Goal: Task Accomplishment & Management: Manage account settings

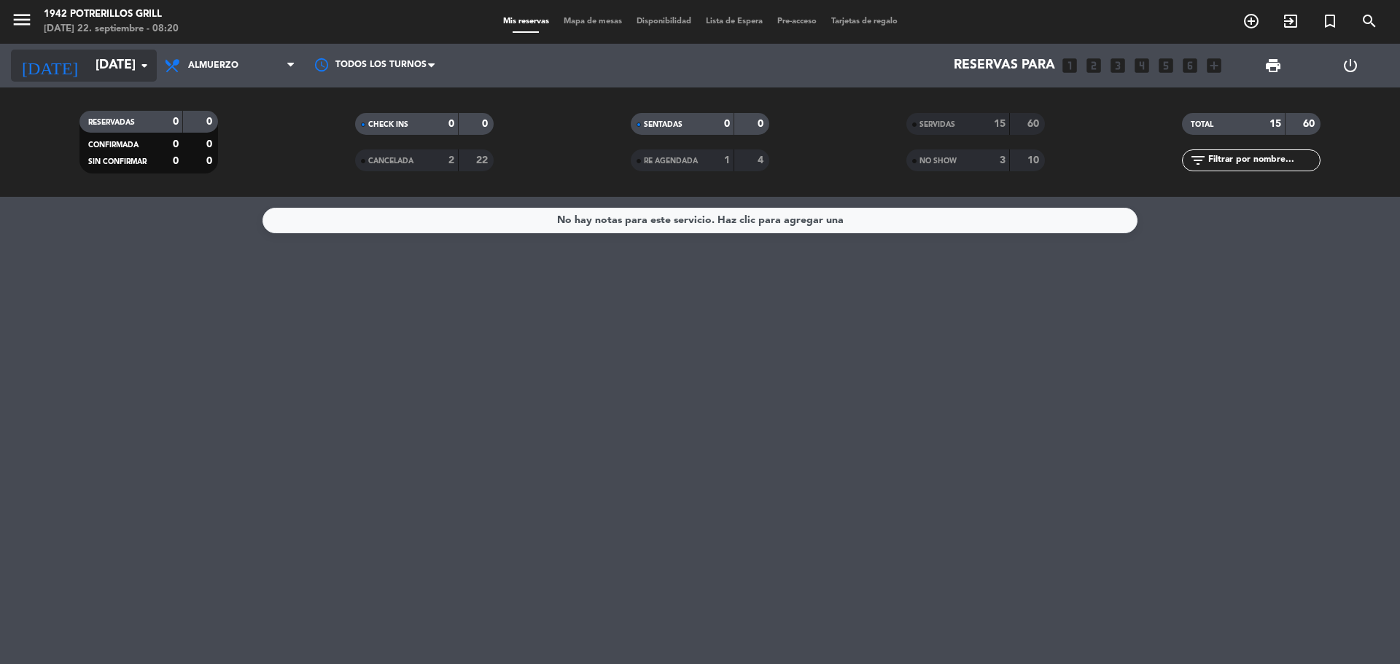
click at [97, 63] on input "dom. 21 sep." at bounding box center [172, 65] width 169 height 29
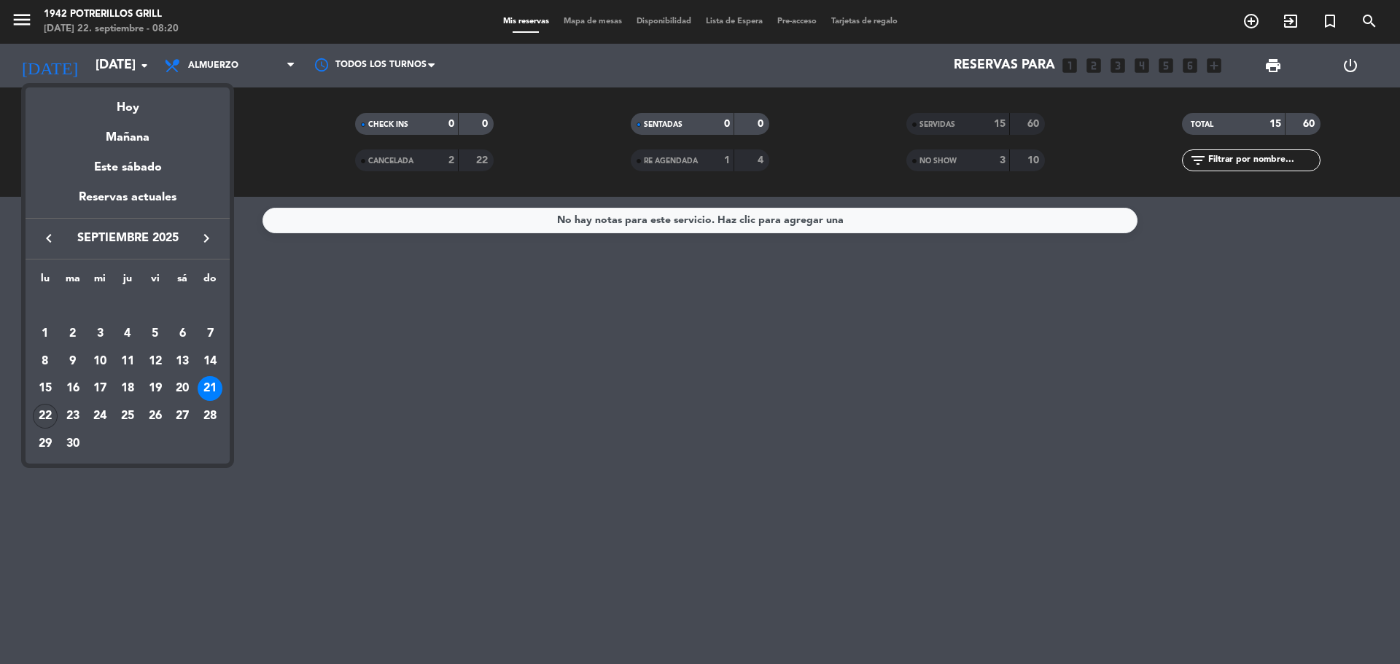
click at [43, 411] on div "22" at bounding box center [45, 416] width 25 height 25
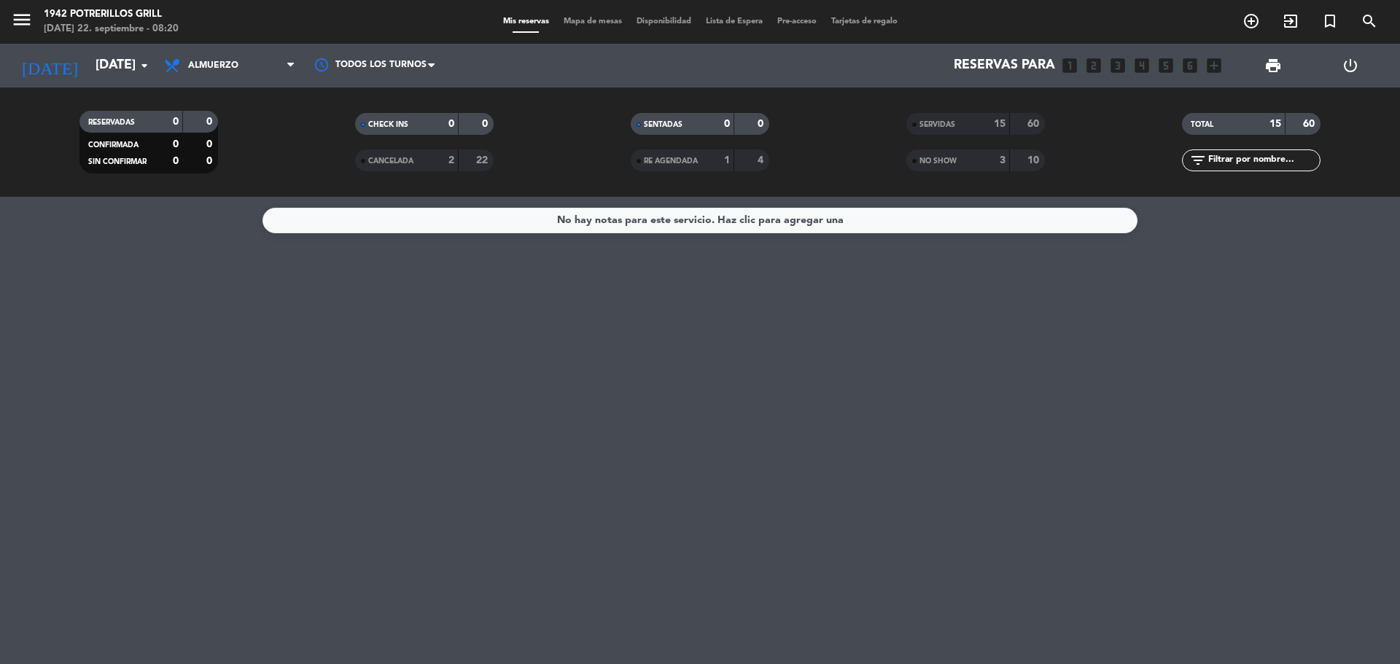
type input "[DATE]"
click at [127, 74] on input "[DATE]" at bounding box center [172, 65] width 169 height 29
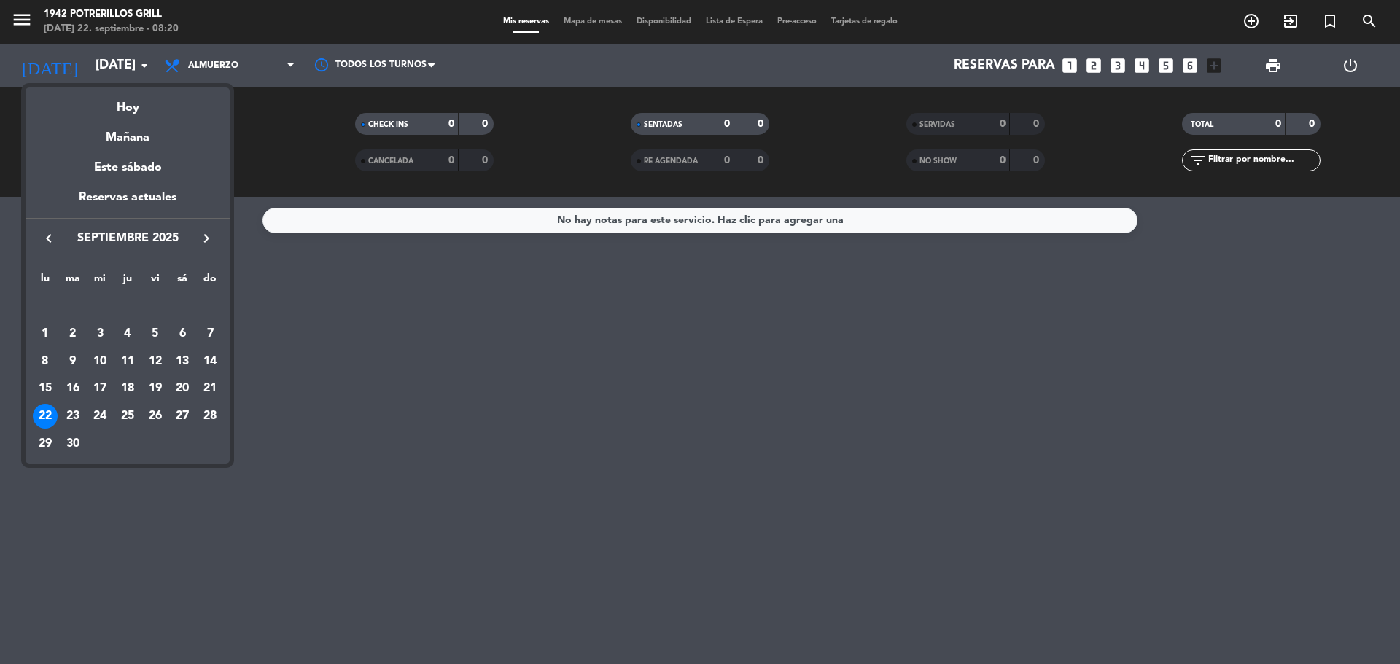
click at [203, 57] on div at bounding box center [700, 332] width 1400 height 664
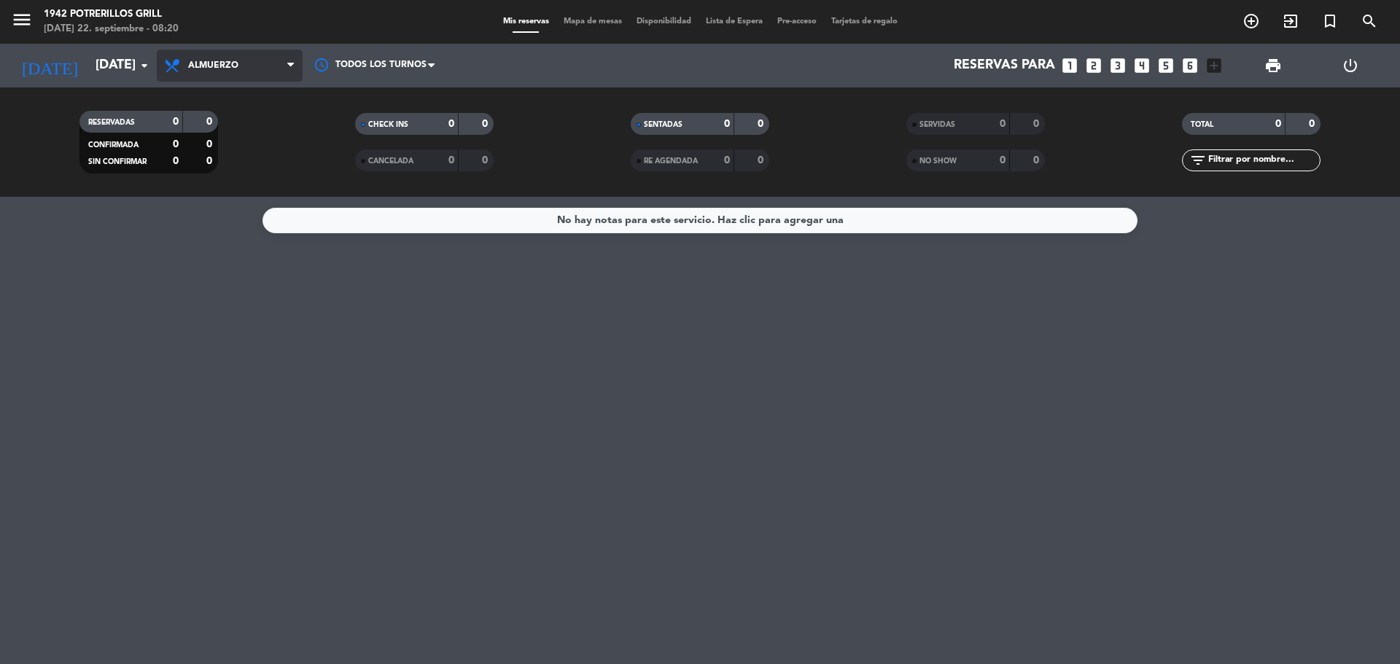
click at [206, 57] on span "Almuerzo" at bounding box center [230, 66] width 146 height 32
click at [236, 132] on div "menu 1942 Potrerillos Grill lunes 22. septiembre - 08:20 Mis reservas Mapa de m…" at bounding box center [700, 98] width 1400 height 197
click at [131, 22] on div "lunes 22. septiembre - 08:20" at bounding box center [111, 29] width 135 height 15
click at [28, 20] on icon "menu" at bounding box center [22, 20] width 22 height 22
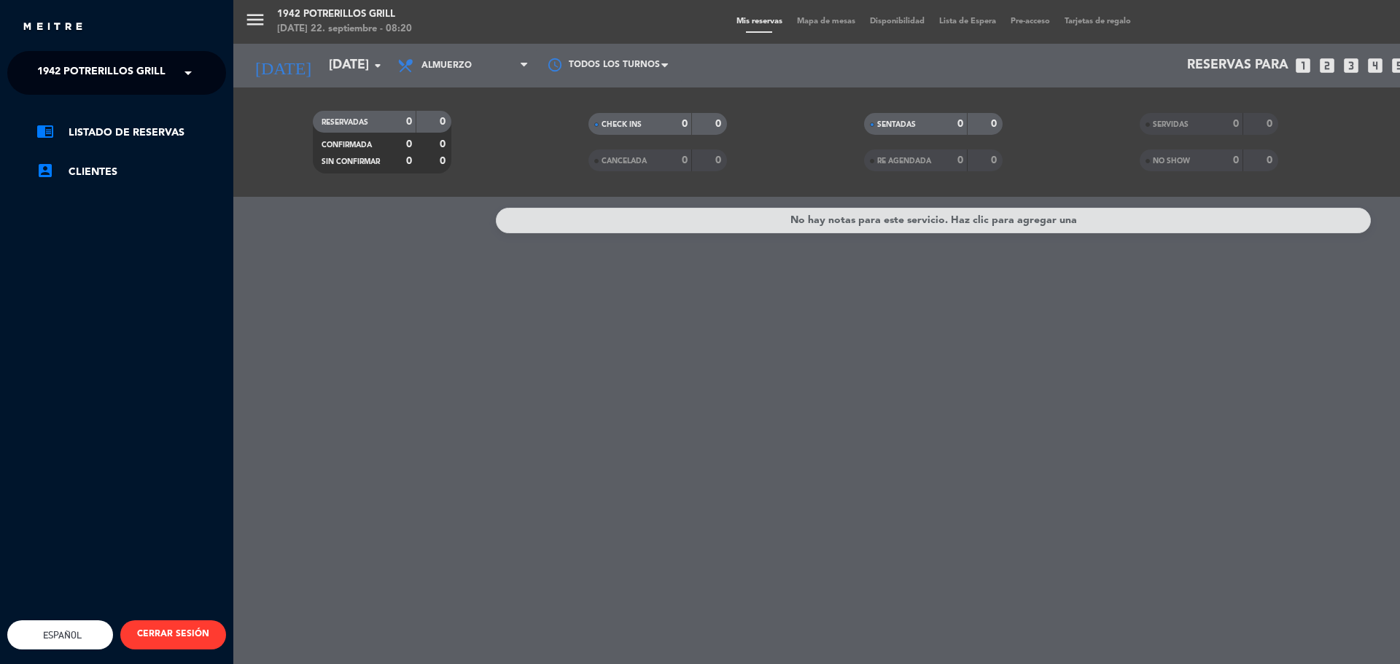
click at [149, 73] on span "1942 Potrerillos Grill" at bounding box center [101, 73] width 128 height 31
click at [138, 128] on span "Restaurante Principal" at bounding box center [79, 134] width 129 height 17
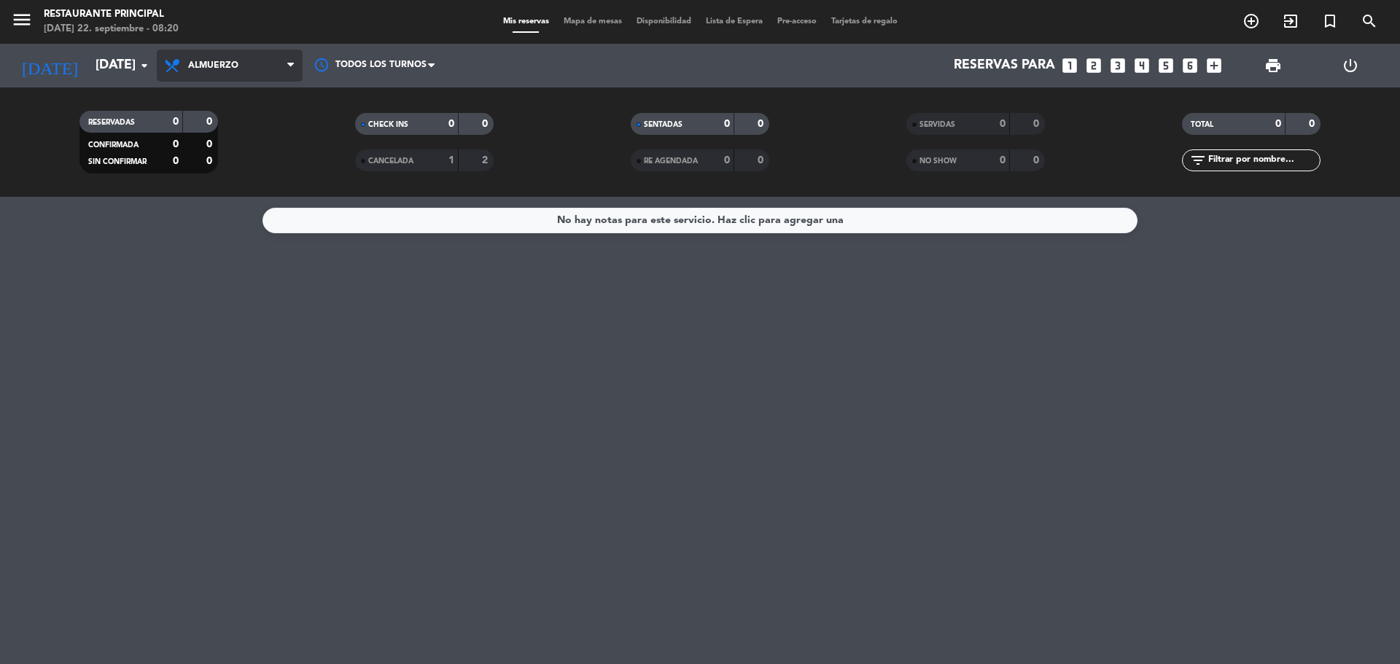
click at [206, 73] on span "Almuerzo" at bounding box center [230, 66] width 146 height 32
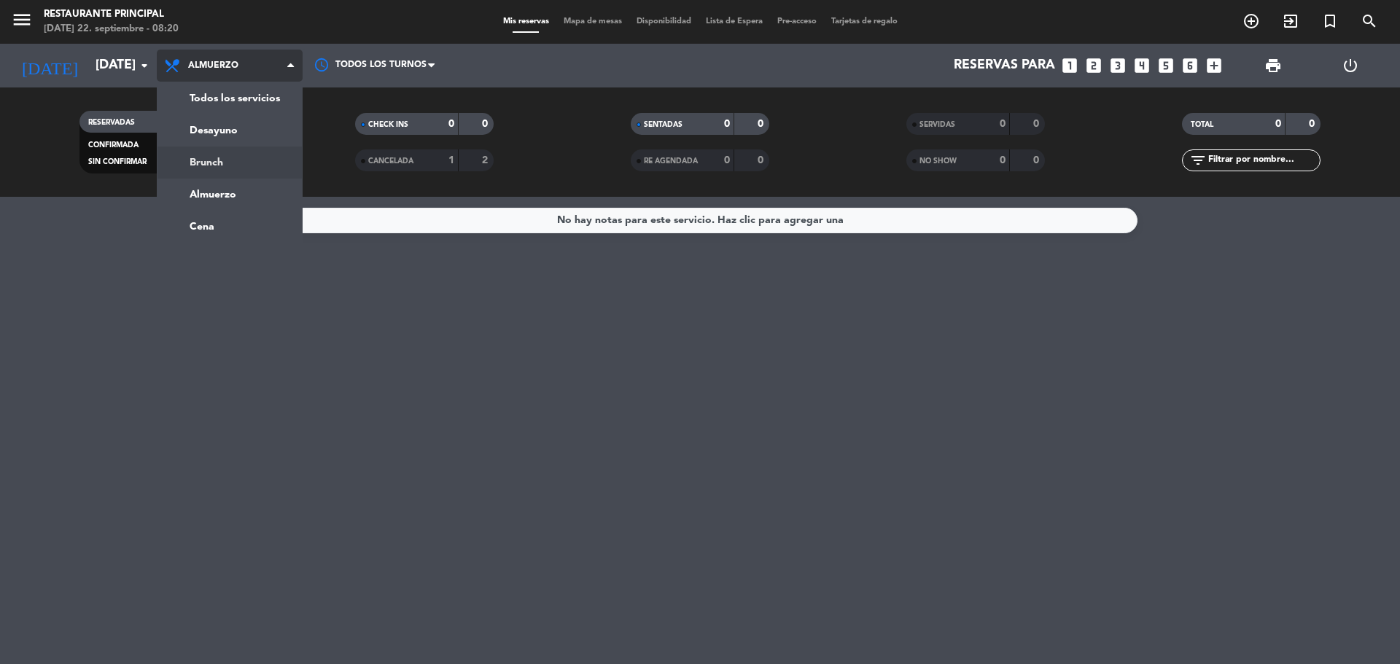
click at [219, 167] on div "menu Restaurante Principal lunes 22. septiembre - 08:20 Mis reservas Mapa de me…" at bounding box center [700, 98] width 1400 height 197
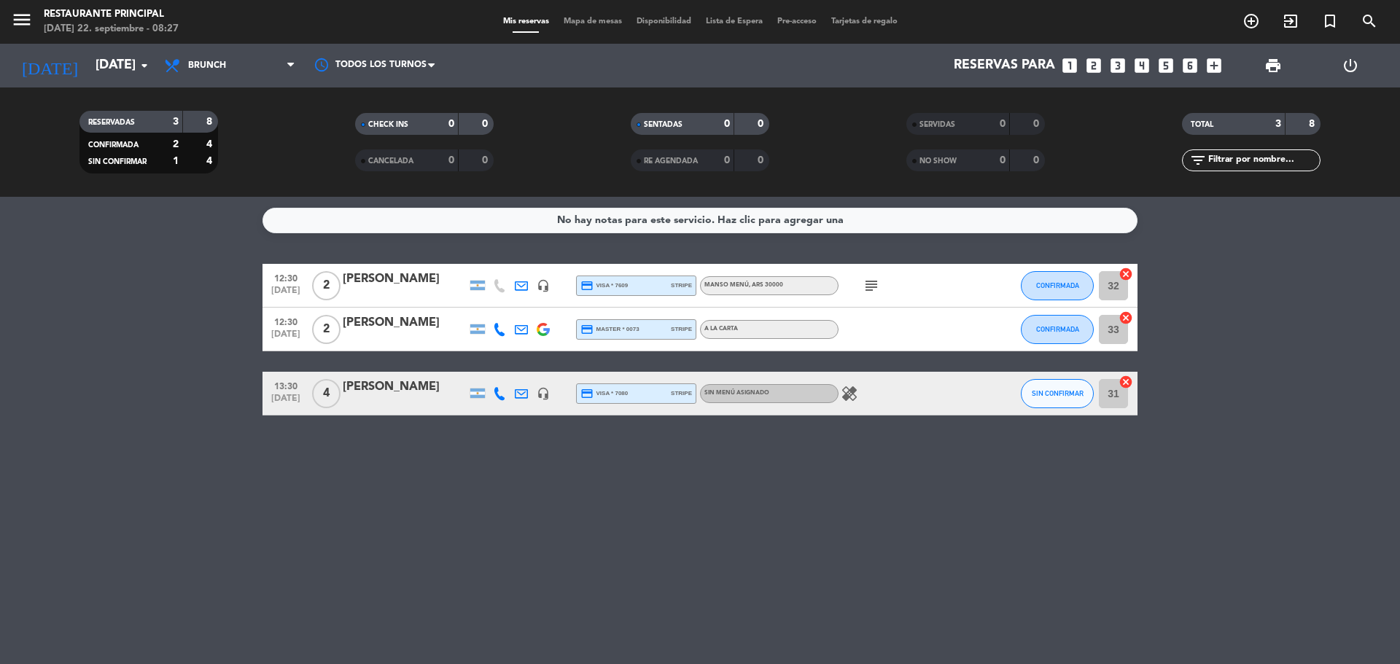
drag, startPoint x: 1244, startPoint y: 470, endPoint x: 1244, endPoint y: 479, distance: 8.7
click at [1244, 479] on div "No hay notas para este servicio. Haz clic para agregar una 12:30 sep. 22 2 Alex…" at bounding box center [700, 430] width 1400 height 467
click at [856, 620] on div "No hay notas para este servicio. Haz clic para agregar una 12:30 sep. 22 2 Alex…" at bounding box center [700, 430] width 1400 height 467
click at [14, 15] on icon "menu" at bounding box center [22, 20] width 22 height 22
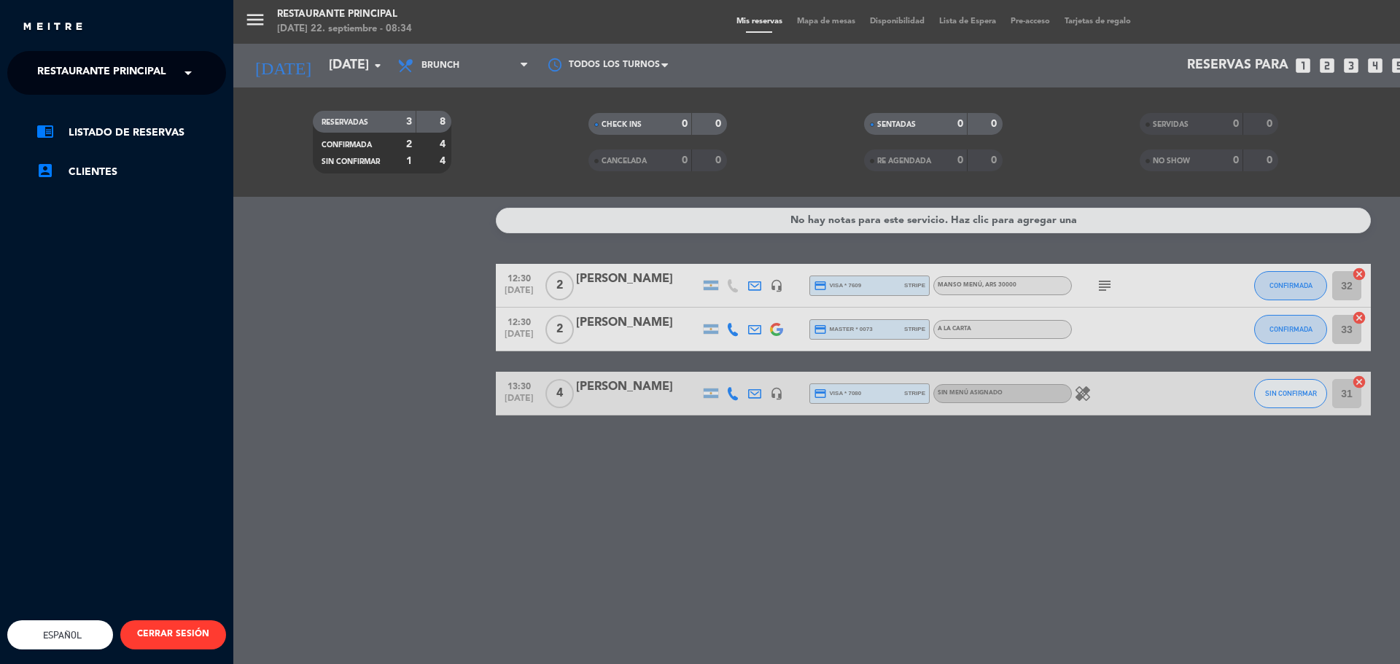
click at [135, 69] on span "Restaurante Principal" at bounding box center [101, 73] width 129 height 31
click at [138, 114] on span "1942 Potrerillos Grill" at bounding box center [79, 112] width 128 height 17
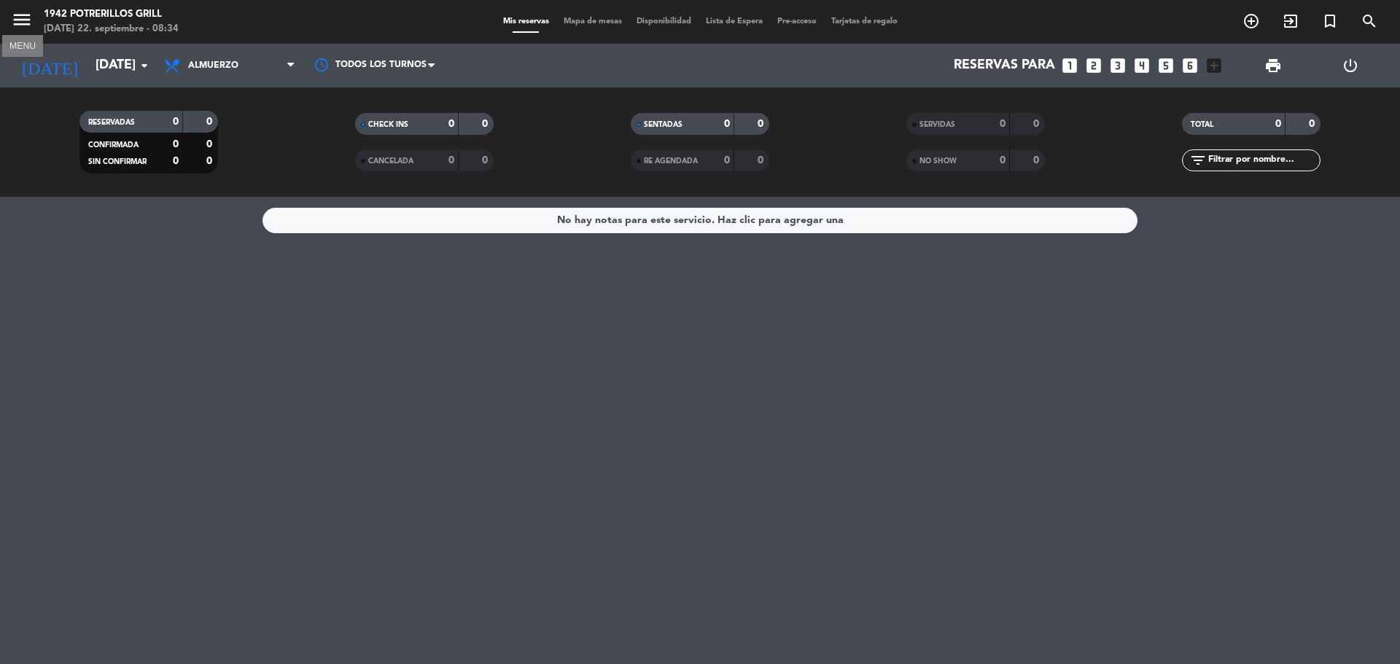
click at [25, 14] on icon "menu" at bounding box center [22, 20] width 22 height 22
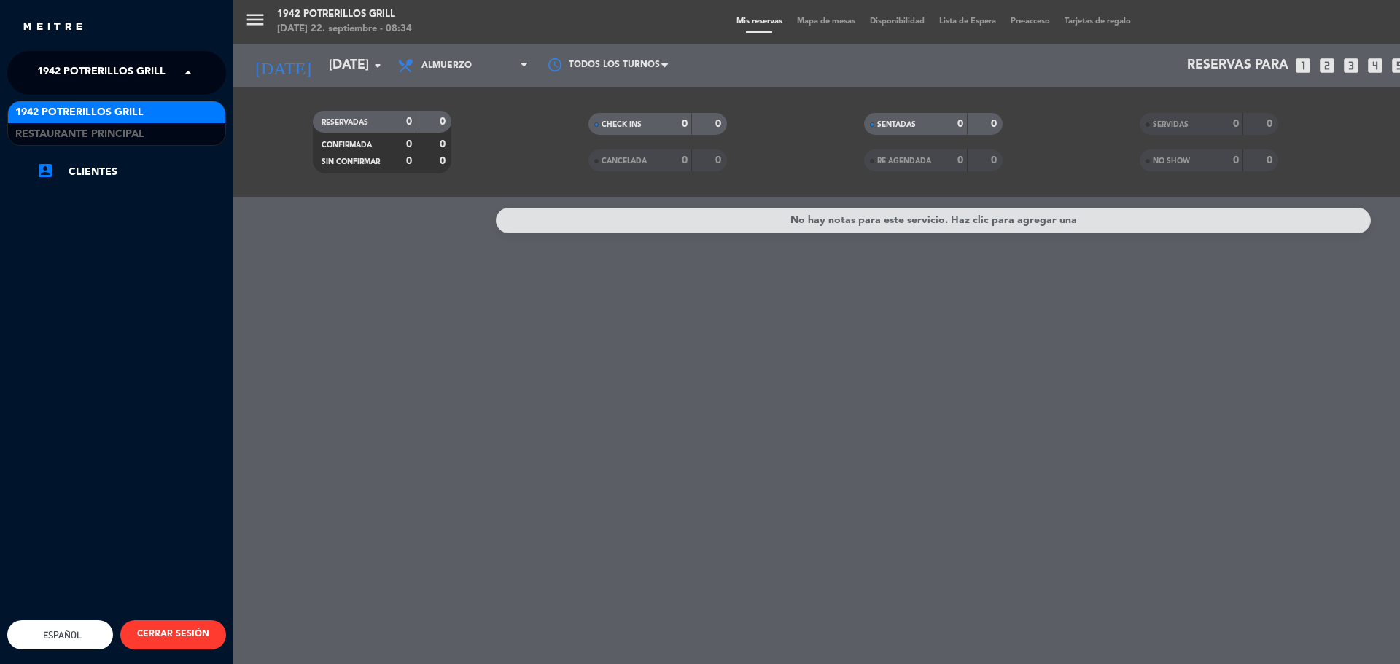
click at [154, 76] on span "1942 Potrerillos Grill" at bounding box center [101, 73] width 128 height 31
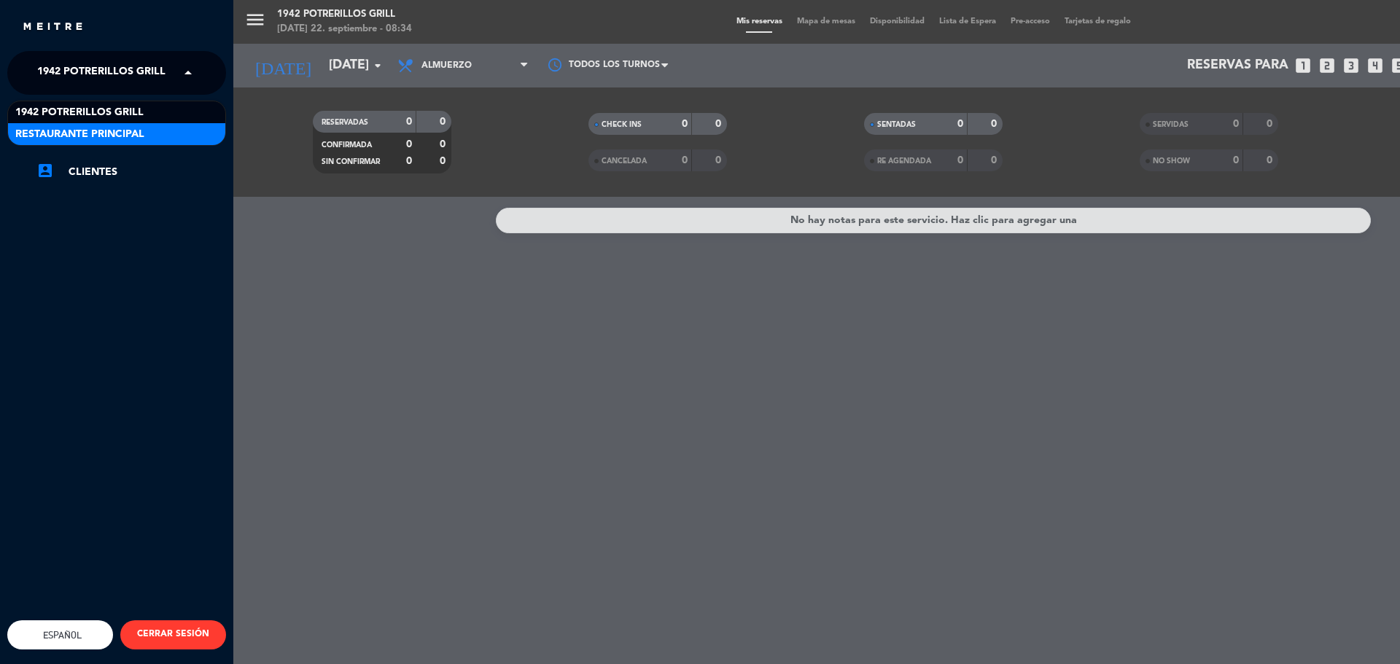
click at [155, 126] on div "Restaurante Principal" at bounding box center [116, 134] width 217 height 22
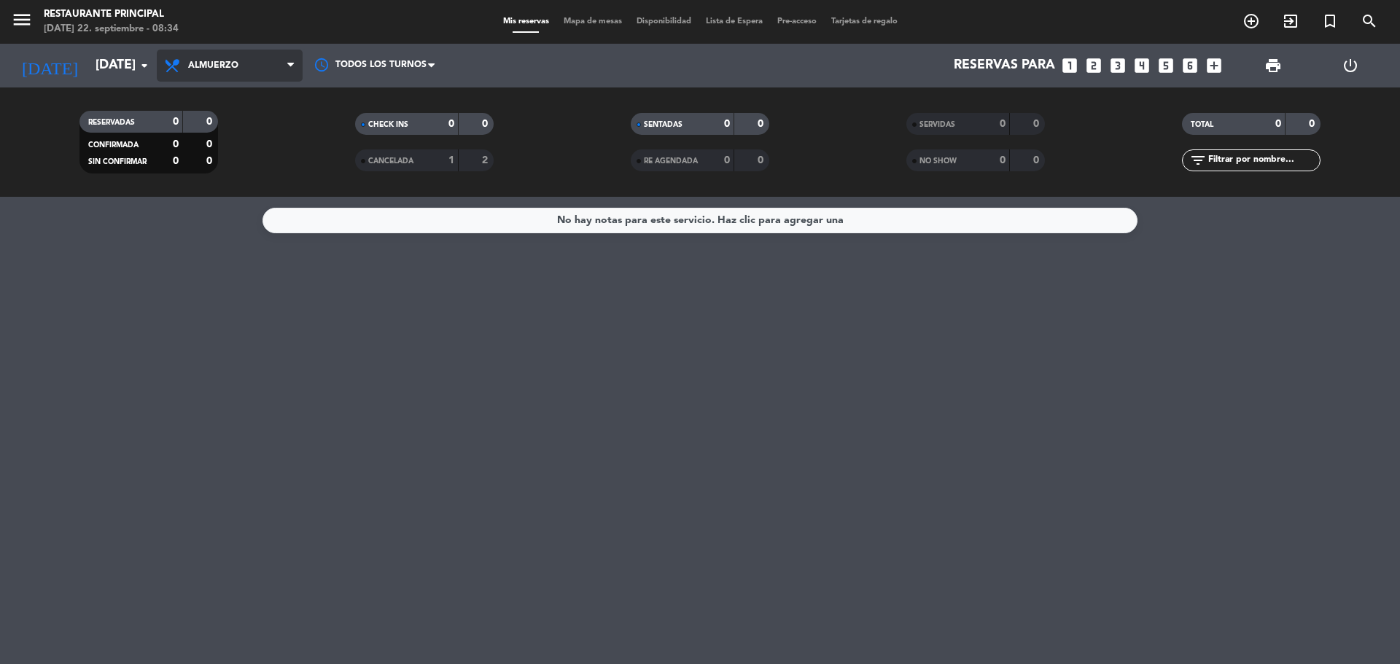
click at [191, 58] on span "Almuerzo" at bounding box center [230, 66] width 146 height 32
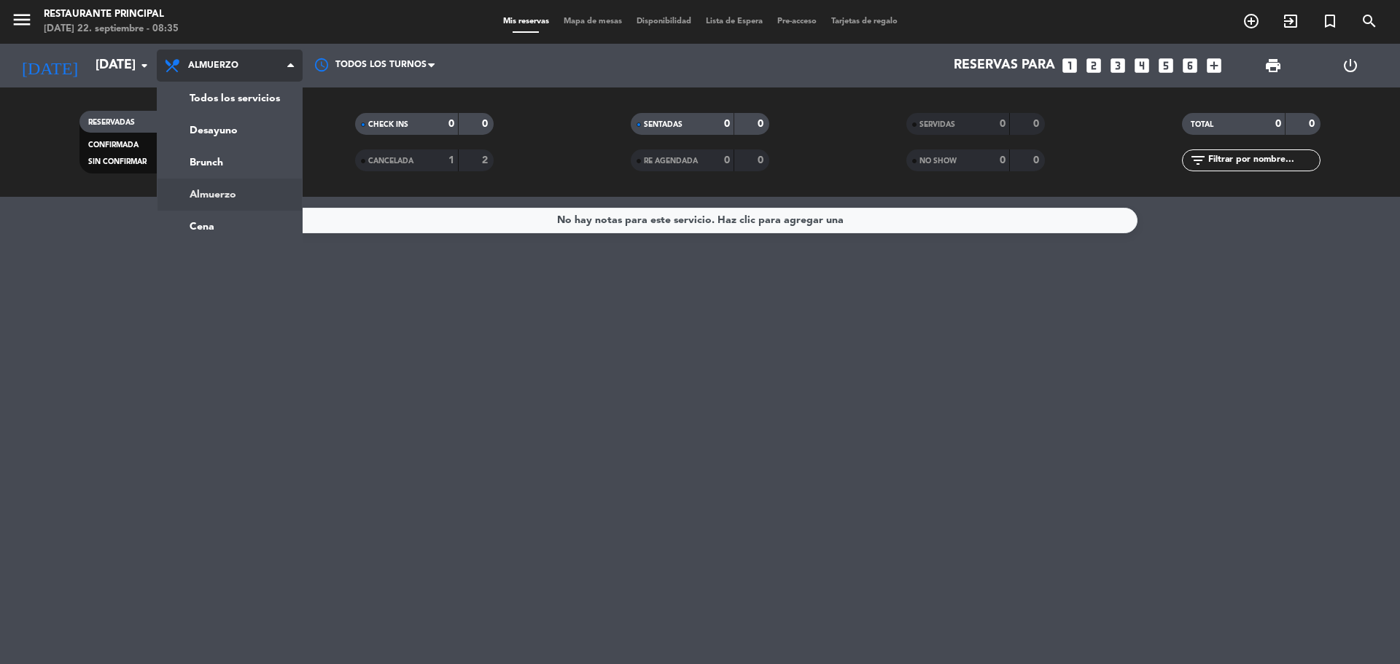
click at [241, 189] on div "menu Restaurante Principal [DATE] 22. septiembre - 08:35 Mis reservas Mapa de m…" at bounding box center [700, 98] width 1400 height 197
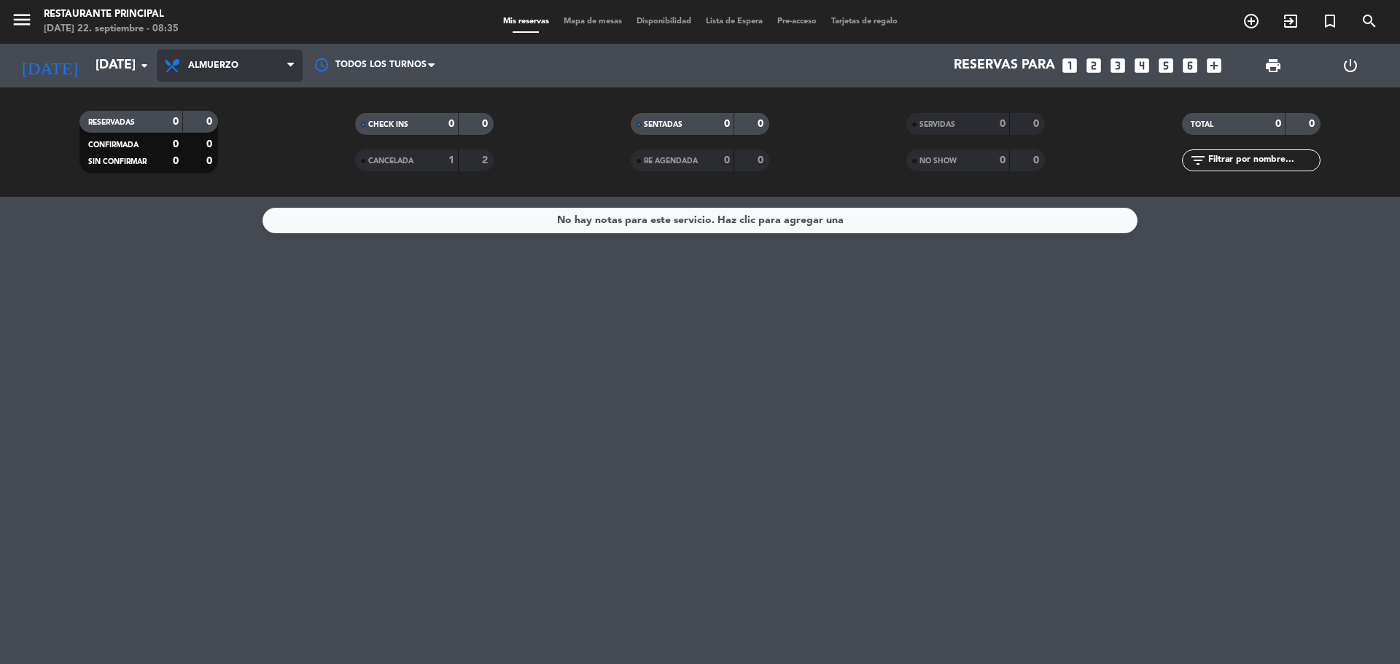
click at [257, 61] on span "Almuerzo" at bounding box center [230, 66] width 146 height 32
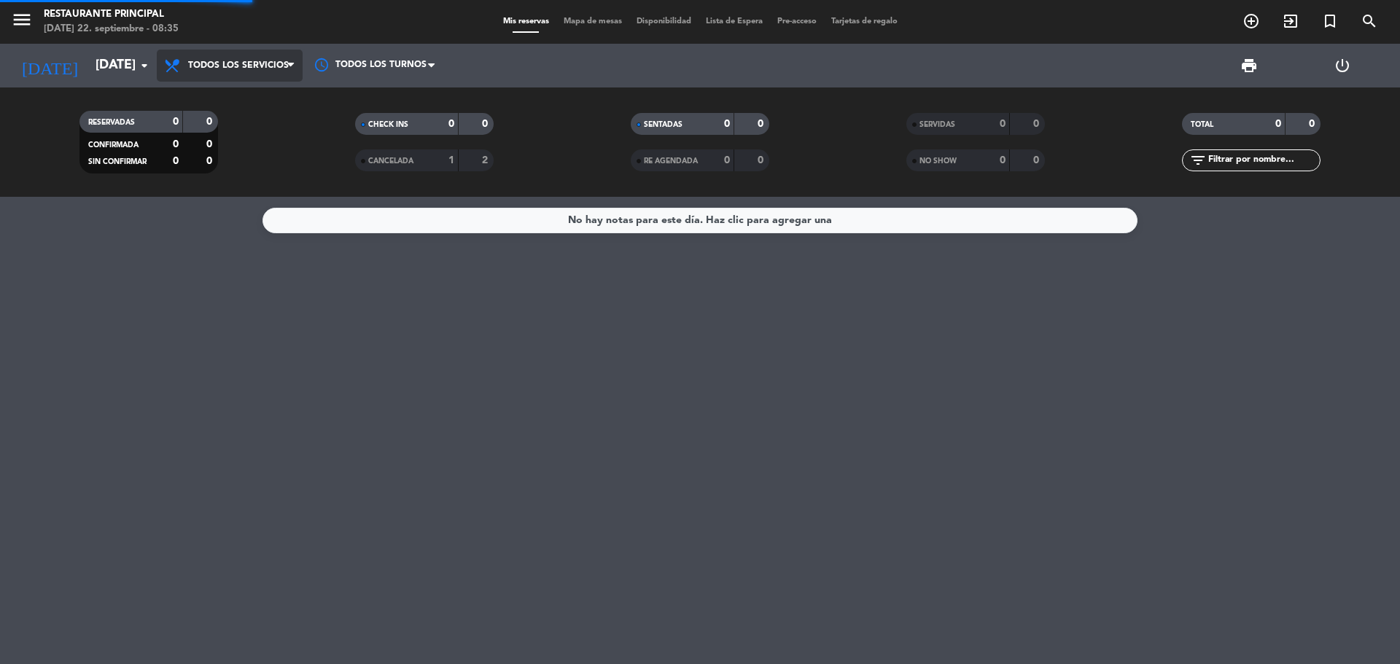
click at [261, 102] on div "menu Restaurante Principal [DATE] 22. septiembre - 08:35 Mis reservas Mapa de m…" at bounding box center [700, 98] width 1400 height 197
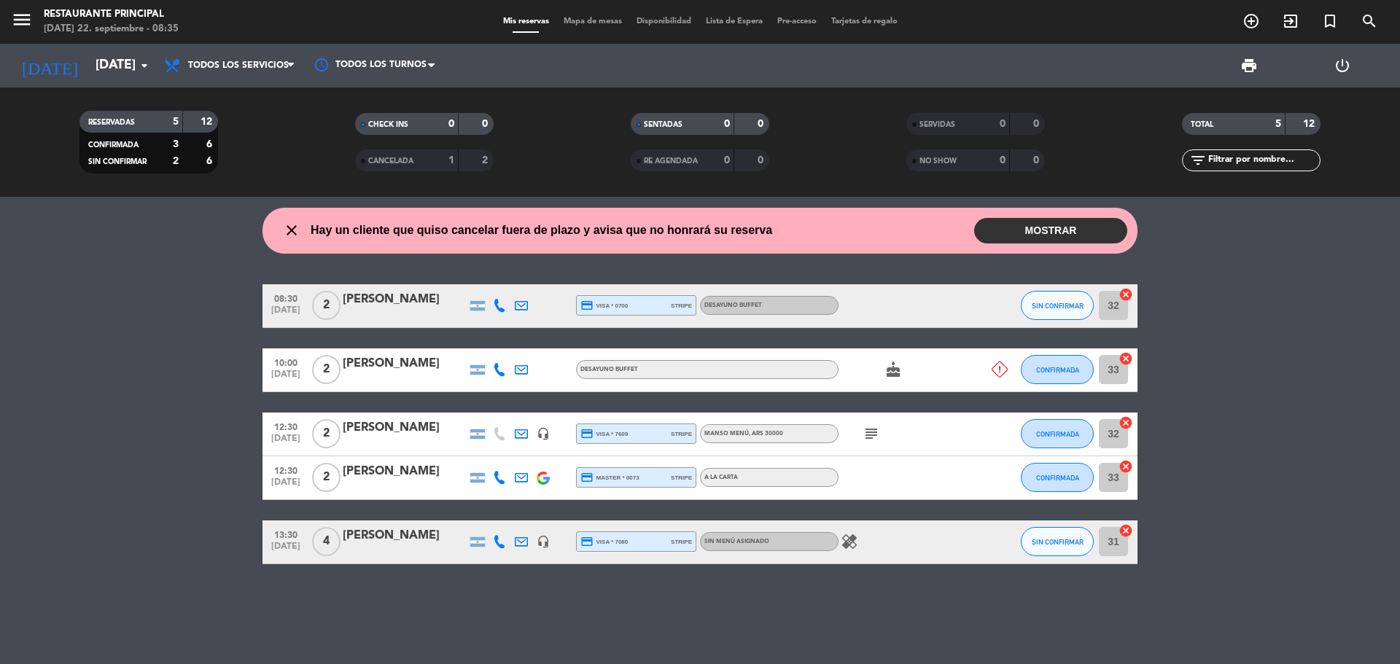
click at [1024, 229] on button "MOSTRAR" at bounding box center [1050, 231] width 153 height 26
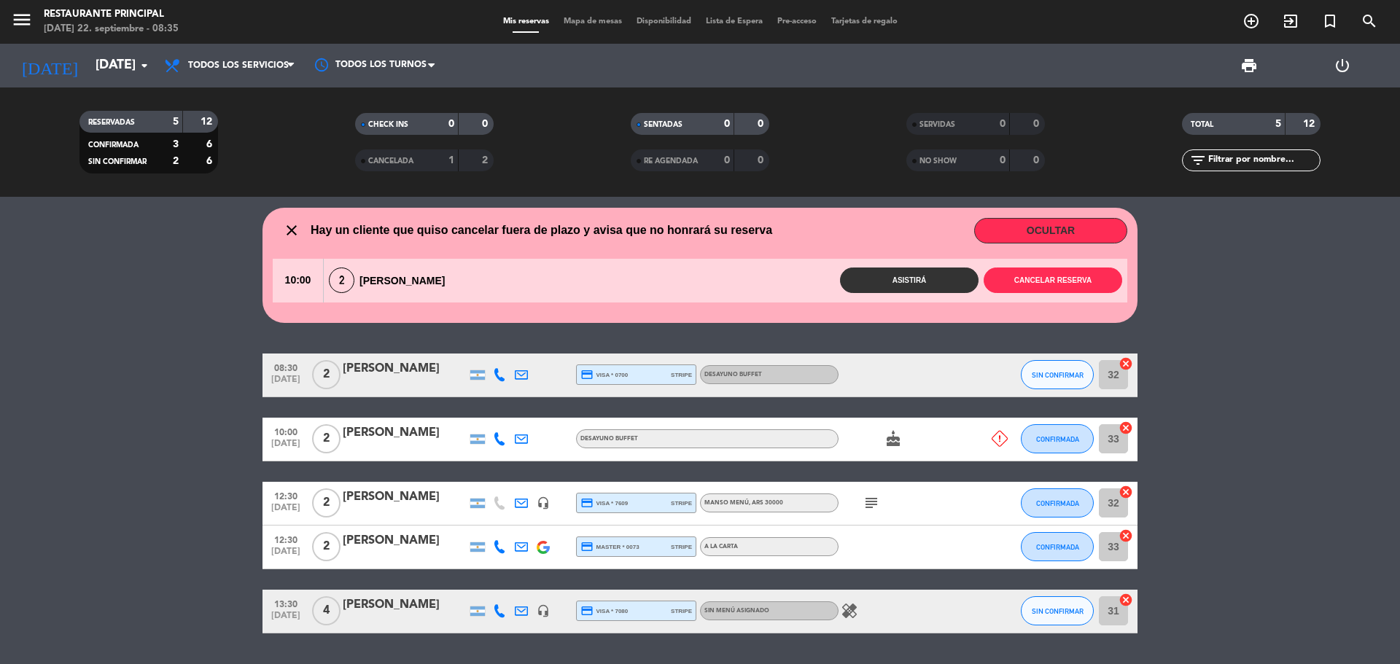
click at [1024, 229] on button "OCULTAR" at bounding box center [1050, 231] width 153 height 26
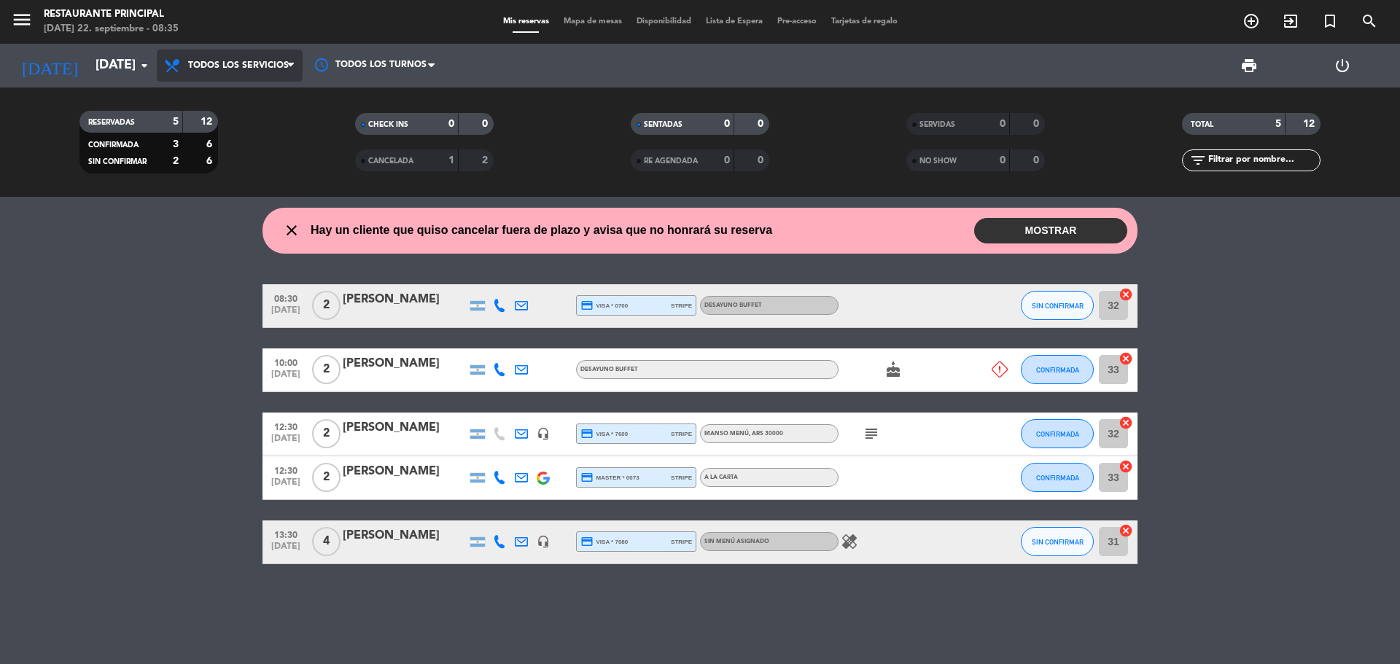
click at [256, 71] on span "Todos los servicios" at bounding box center [230, 66] width 146 height 32
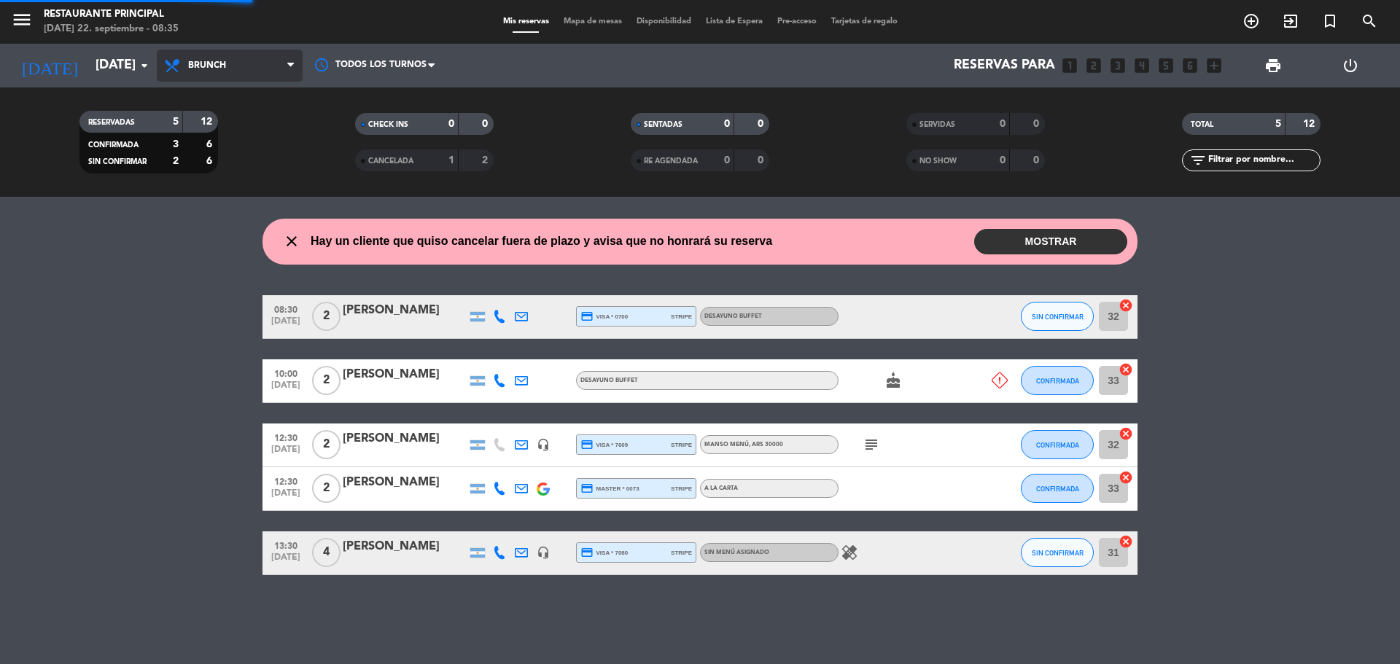
click at [255, 168] on div "menu Restaurante Principal [DATE] 22. septiembre - 08:35 Mis reservas Mapa de m…" at bounding box center [700, 98] width 1400 height 197
